Goal: Check status: Check status

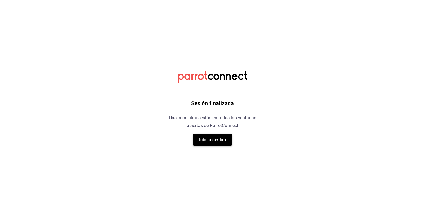
click at [208, 137] on button "Iniciar sesión" at bounding box center [212, 140] width 39 height 12
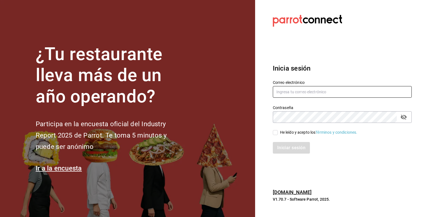
type input "grupofranquicias@juriquilla.com"
click at [274, 131] on input "He leído y acepto los Términos y condiciones." at bounding box center [275, 132] width 5 height 5
checkbox input "true"
click at [288, 144] on button "Iniciar sesión" at bounding box center [292, 148] width 38 height 12
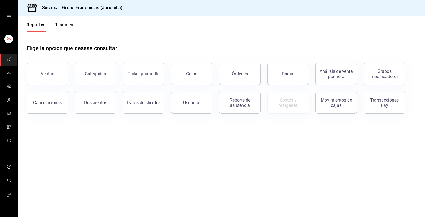
click at [65, 26] on button "Resumen" at bounding box center [64, 26] width 19 height 9
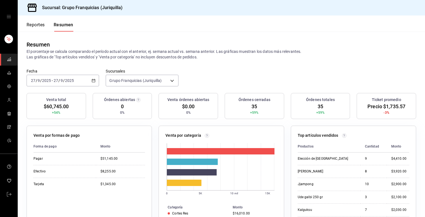
click at [90, 80] on div "[DATE] [DATE] - [DATE] [DATE]" at bounding box center [63, 81] width 73 height 12
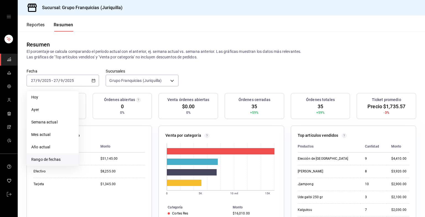
click at [48, 161] on span "Rango de fechas" at bounding box center [52, 160] width 43 height 6
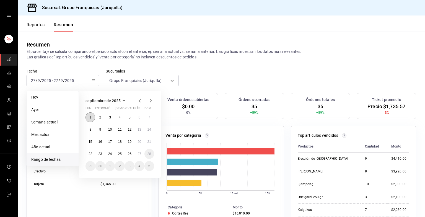
click at [89, 117] on button "1" at bounding box center [91, 117] width 10 height 10
click at [142, 156] on button "27" at bounding box center [140, 154] width 10 height 10
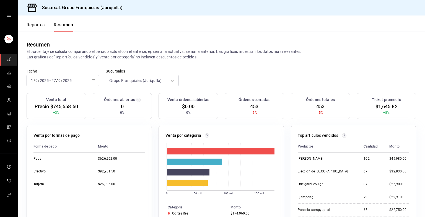
click at [80, 80] on div "[DATE] [DATE] - [DATE] [DATE]" at bounding box center [63, 81] width 73 height 12
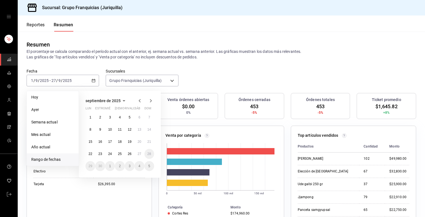
click at [140, 103] on icon "button" at bounding box center [140, 100] width 7 height 7
click at [127, 119] on button "1" at bounding box center [130, 117] width 10 height 10
click at [151, 166] on abbr "31" at bounding box center [150, 166] width 4 height 4
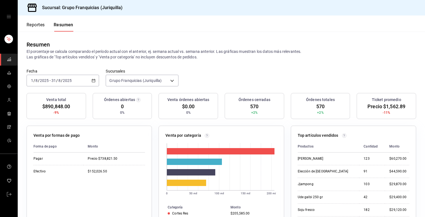
click at [277, 10] on div "Sucursal: Grupo Franquicias (Juriquilla)" at bounding box center [222, 8] width 408 height 16
